Goal: Find specific page/section: Find specific page/section

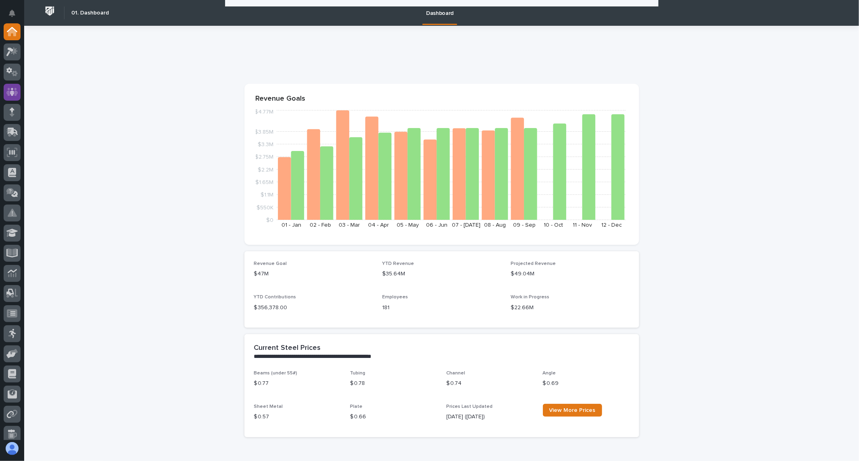
scroll to position [626, 0]
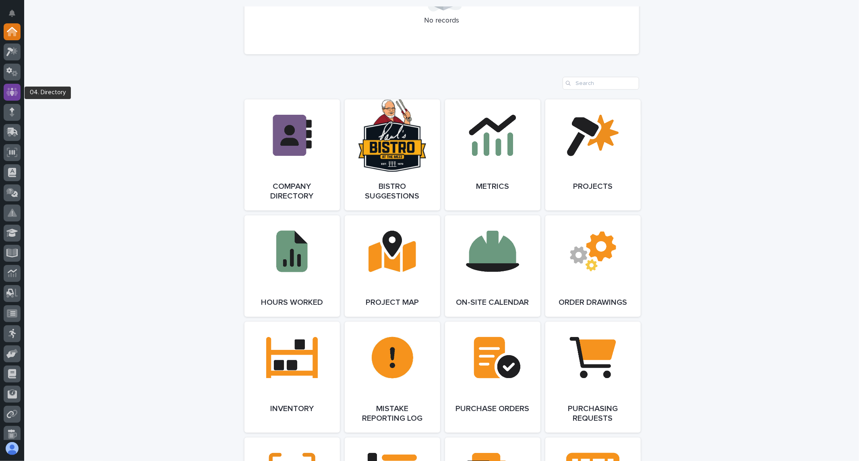
click at [11, 94] on icon at bounding box center [12, 92] width 5 height 8
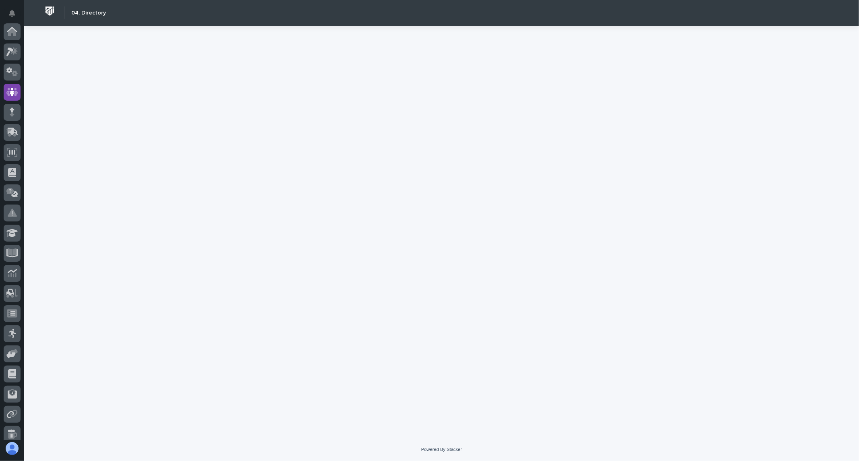
scroll to position [60, 0]
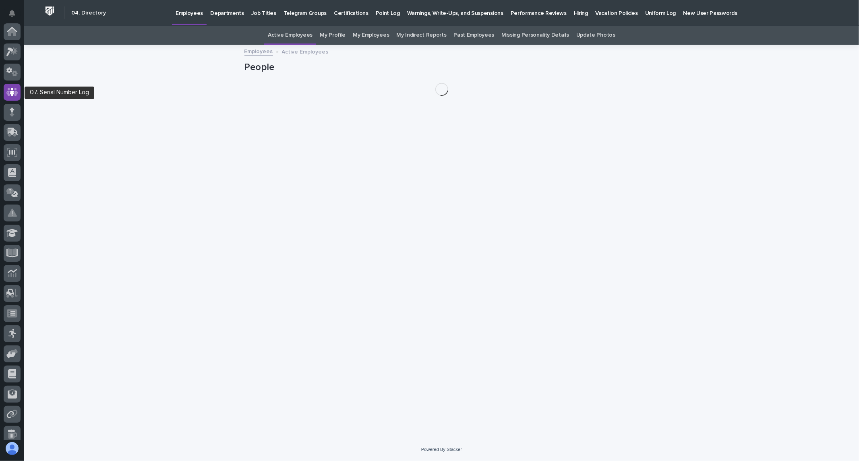
scroll to position [60, 0]
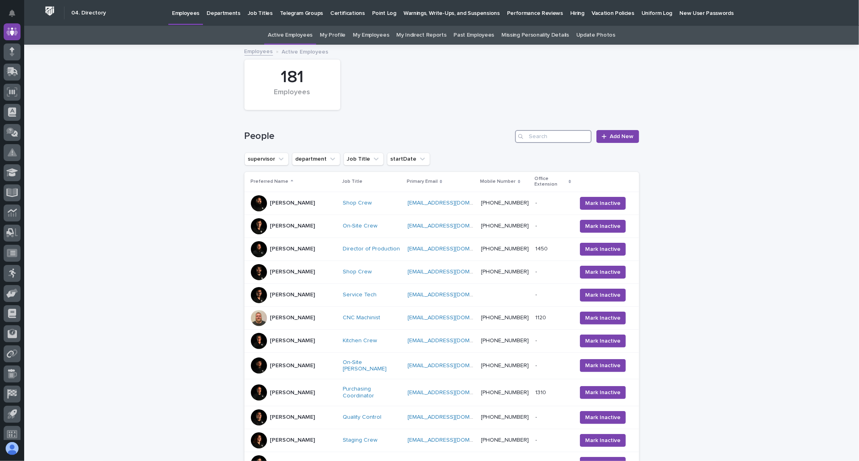
click at [574, 135] on input "Search" at bounding box center [553, 136] width 77 height 13
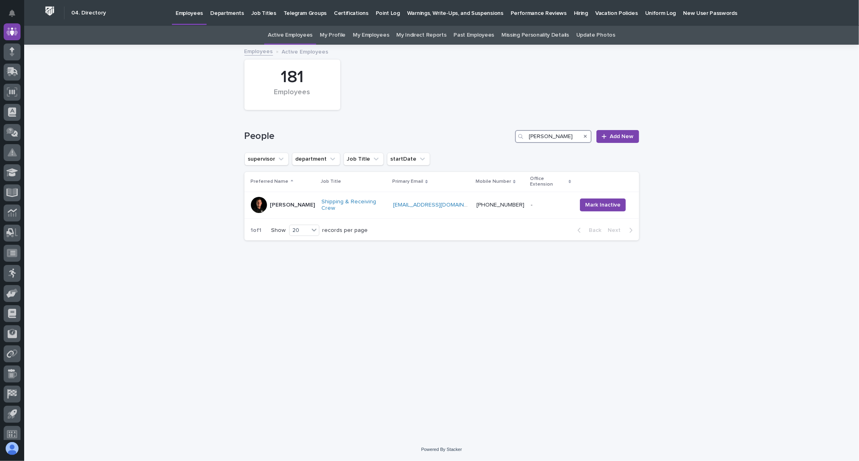
type input "[PERSON_NAME]"
